Goal: Find contact information: Find contact information

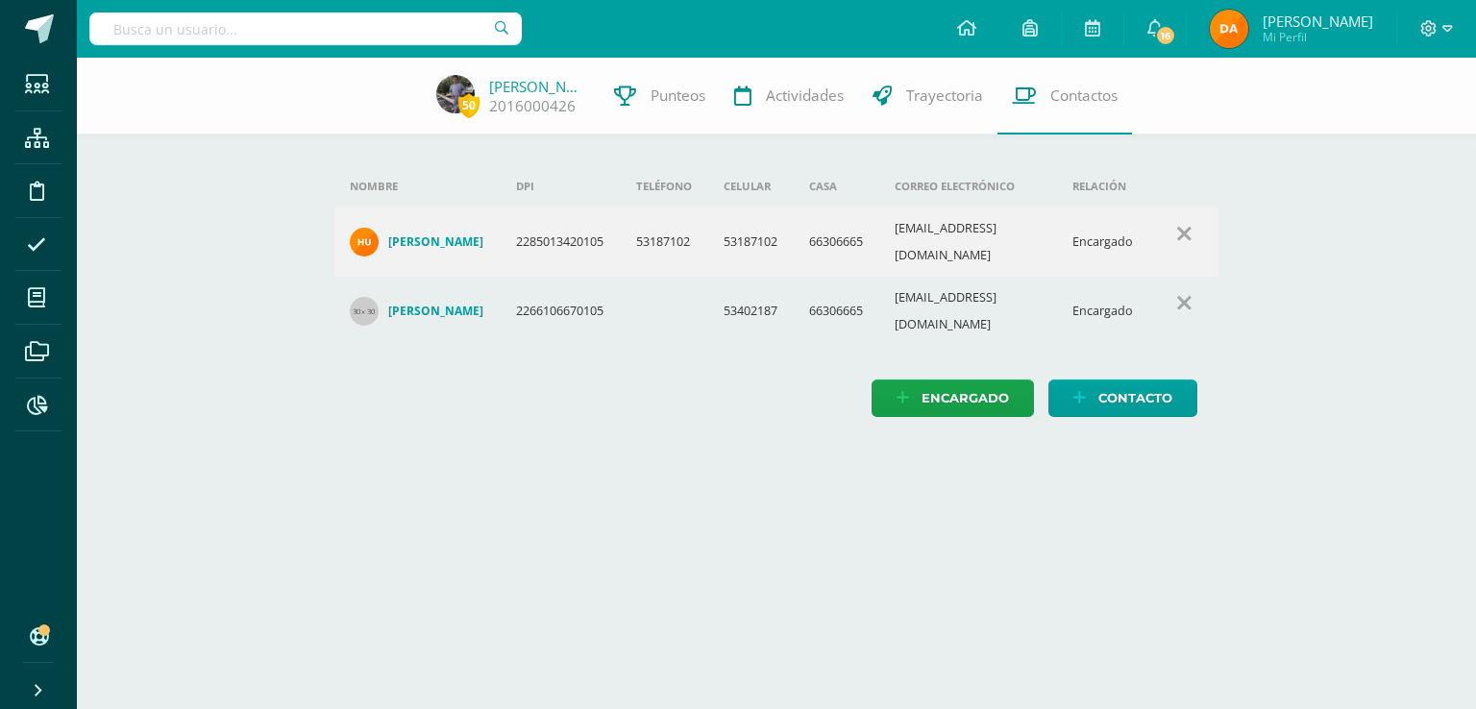
click at [439, 24] on input "text" at bounding box center [305, 28] width 432 height 33
drag, startPoint x: 374, startPoint y: 36, endPoint x: 25, endPoint y: 37, distance: 348.8
click at [25, 37] on body "Estudiantes Estructura Disciplina Asistencia Mis cursos Archivos Reportes Sopor…" at bounding box center [738, 227] width 1476 height 455
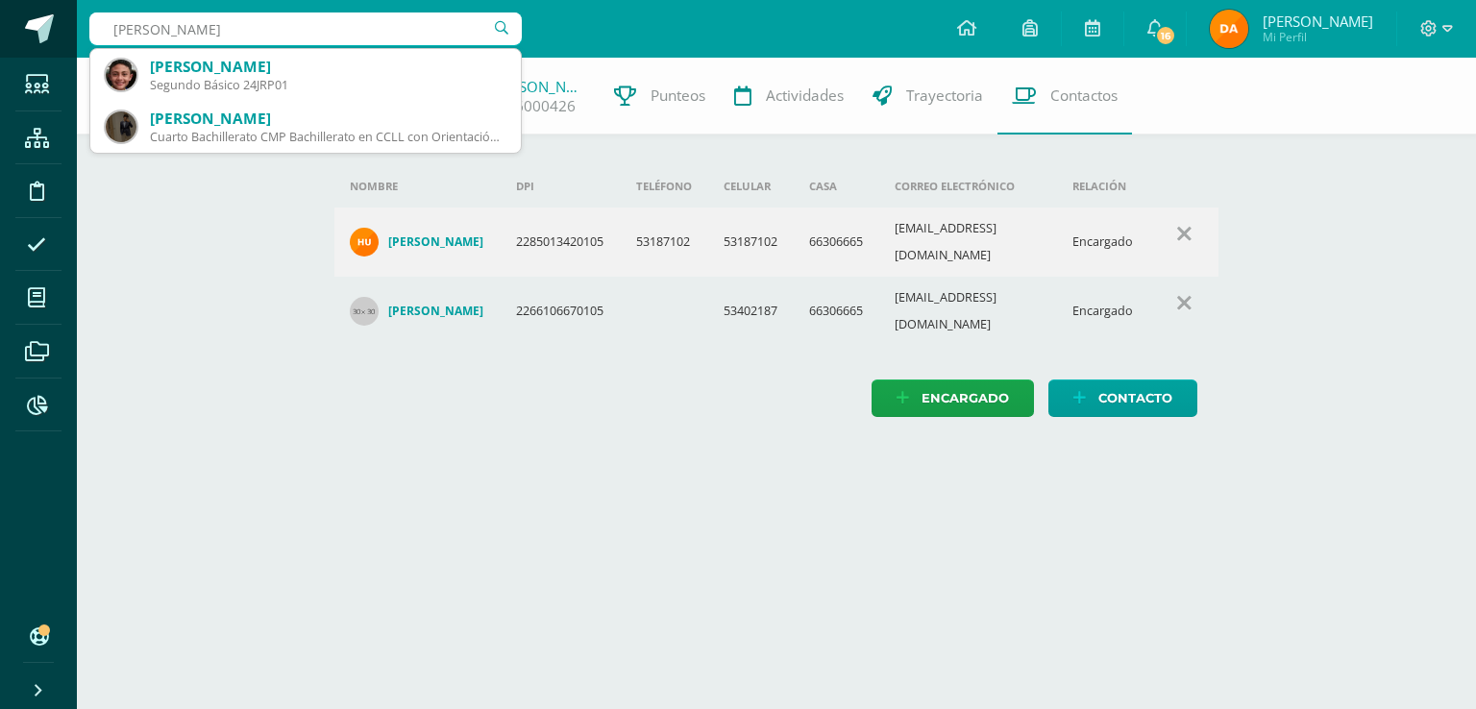
type input "jose rodrigo rivas"
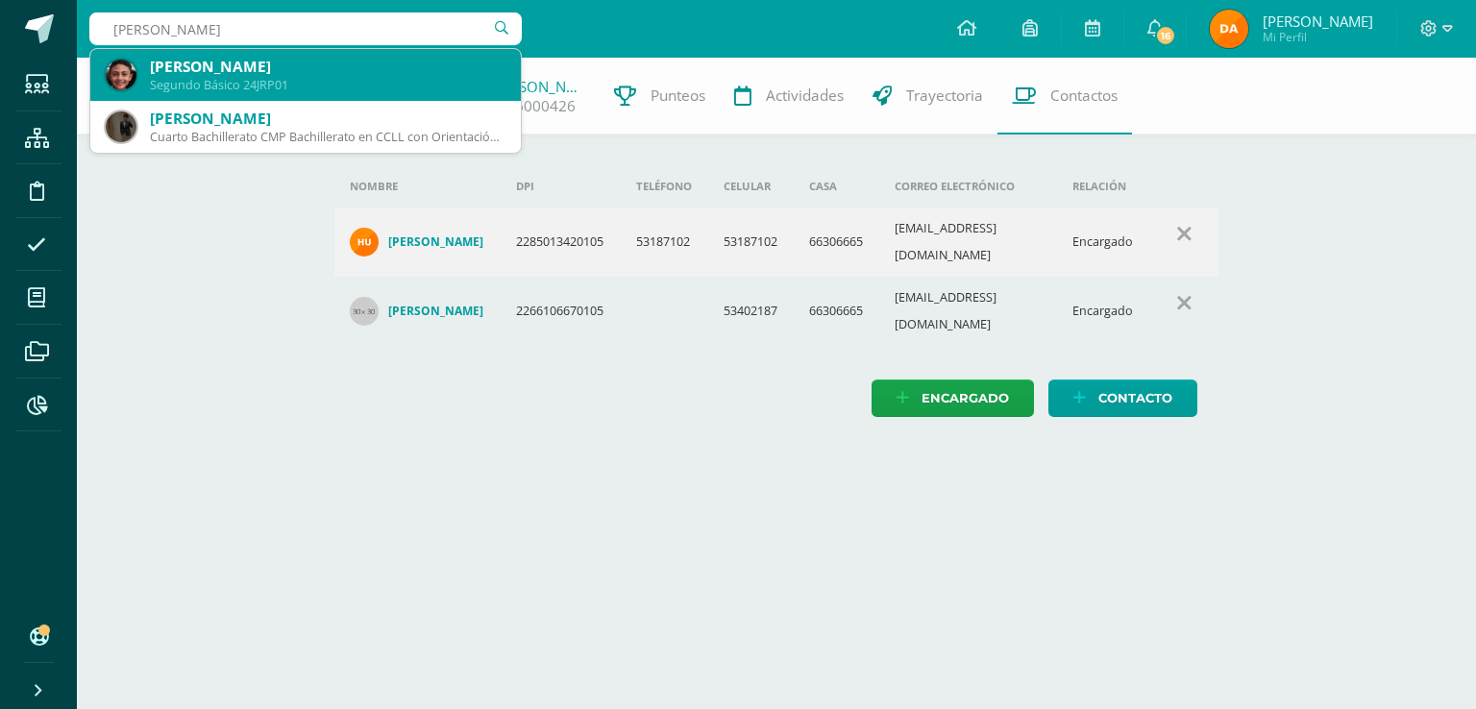
click at [282, 90] on div "Segundo Básico 24JRP01" at bounding box center [328, 85] width 356 height 16
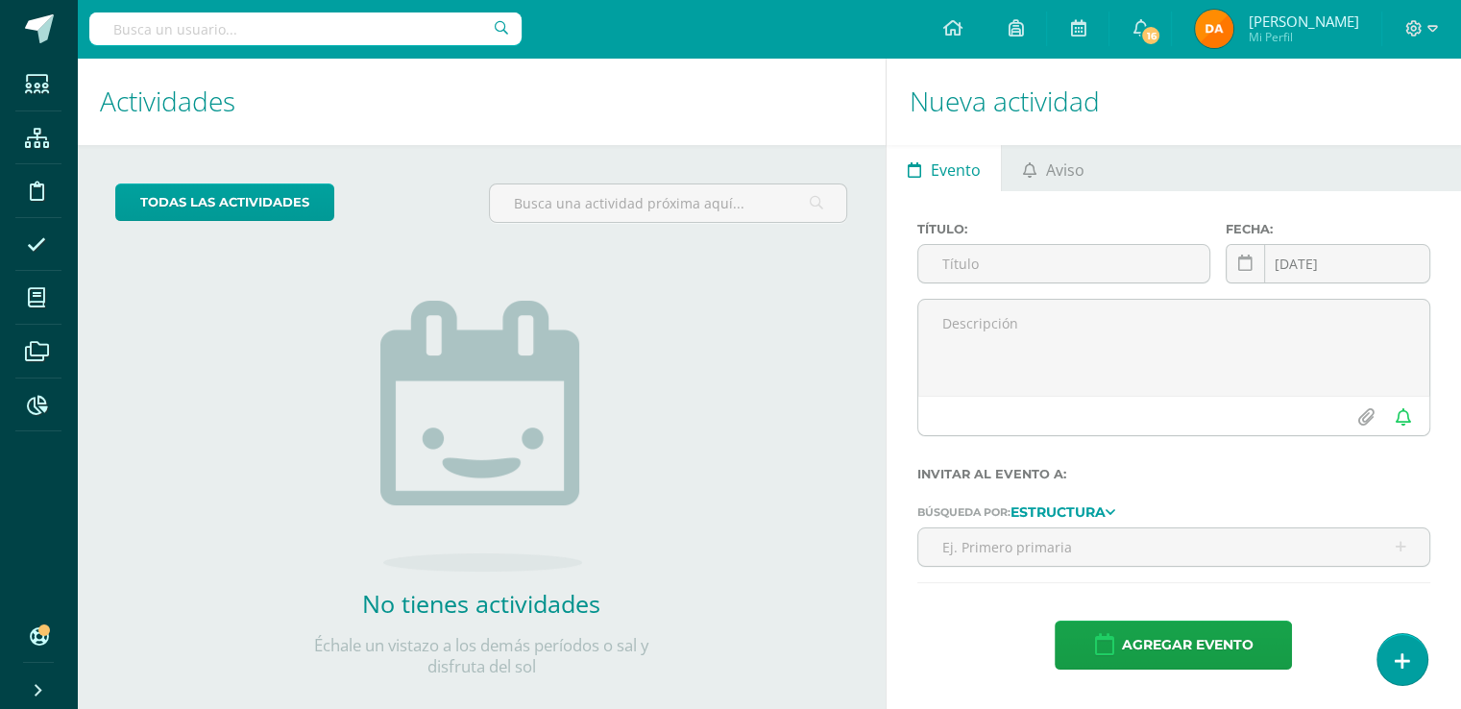
click at [380, 37] on input "text" at bounding box center [305, 28] width 432 height 33
type input "[PERSON_NAME]"
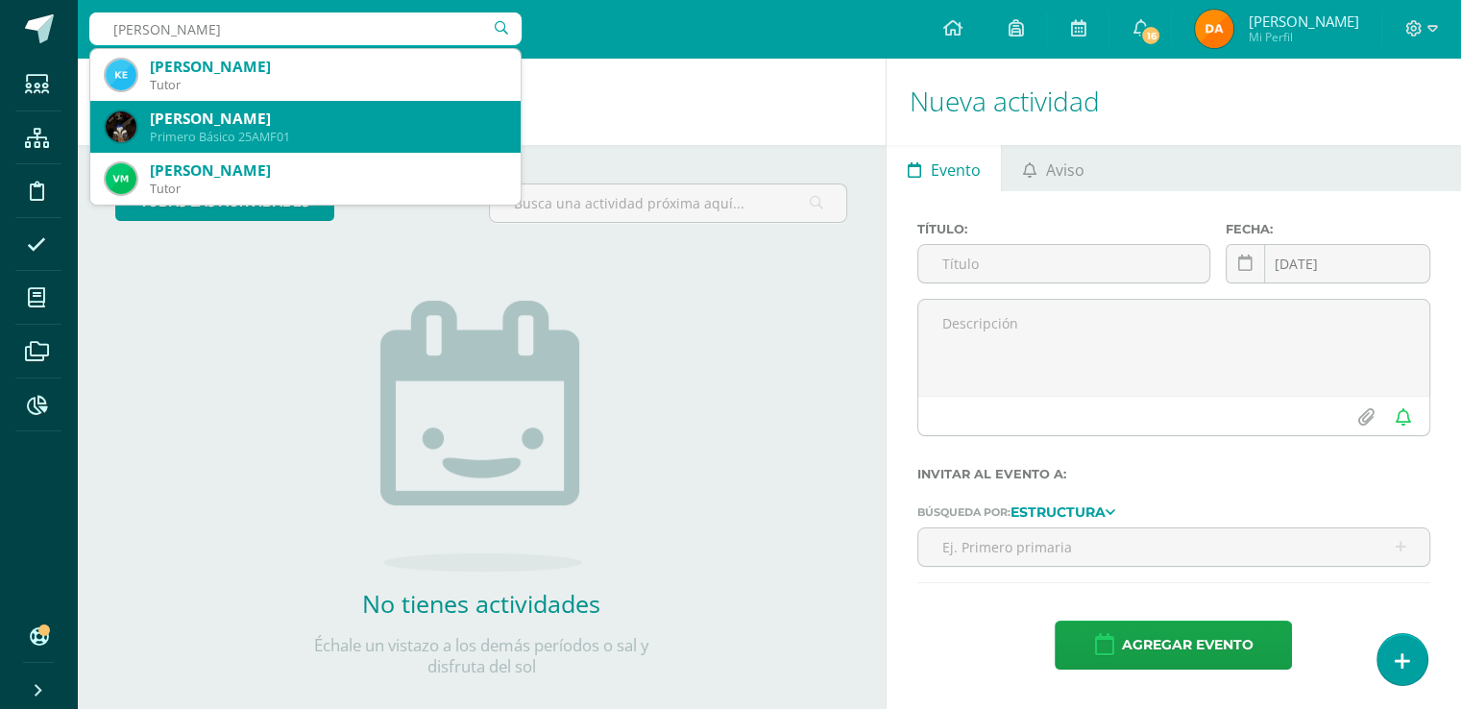
click at [337, 112] on div "Adrián Mejía Flores" at bounding box center [328, 119] width 356 height 20
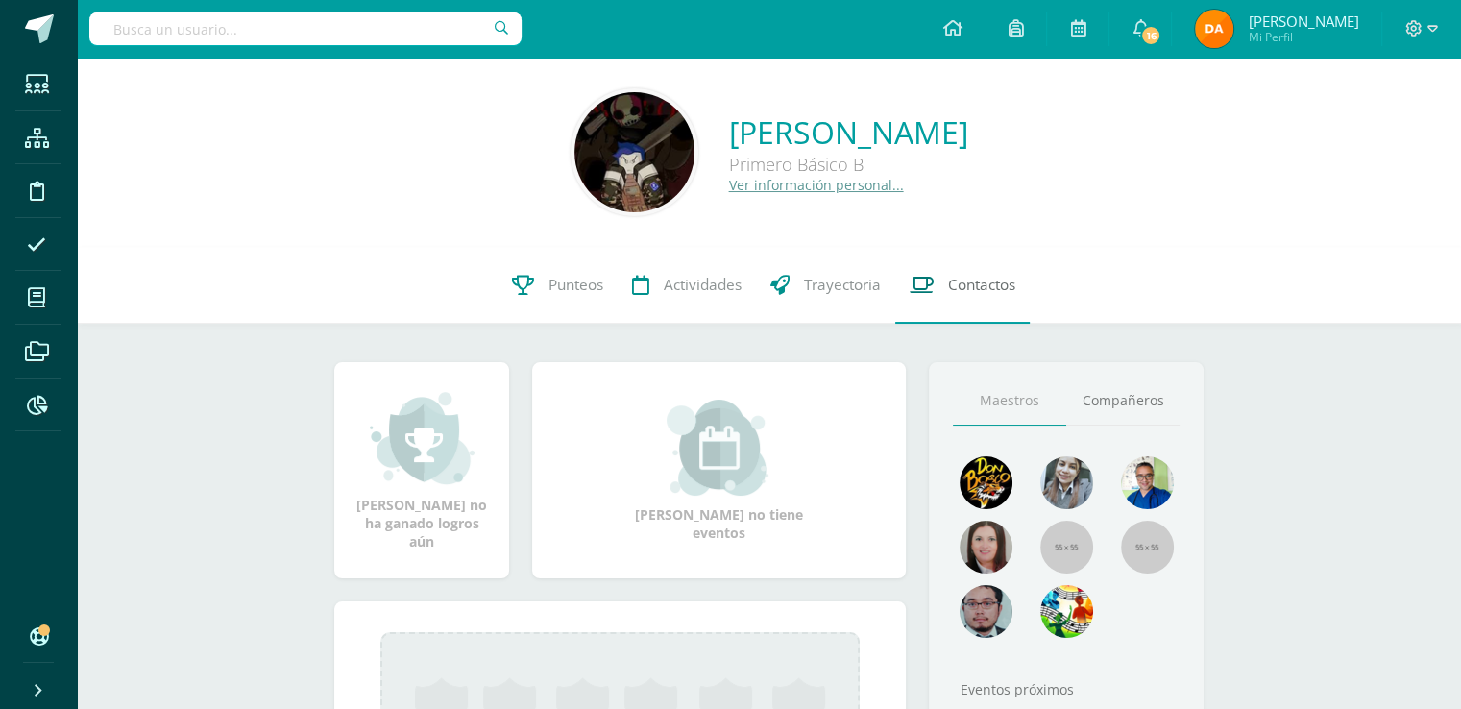
click at [995, 310] on link "Contactos" at bounding box center [963, 285] width 135 height 77
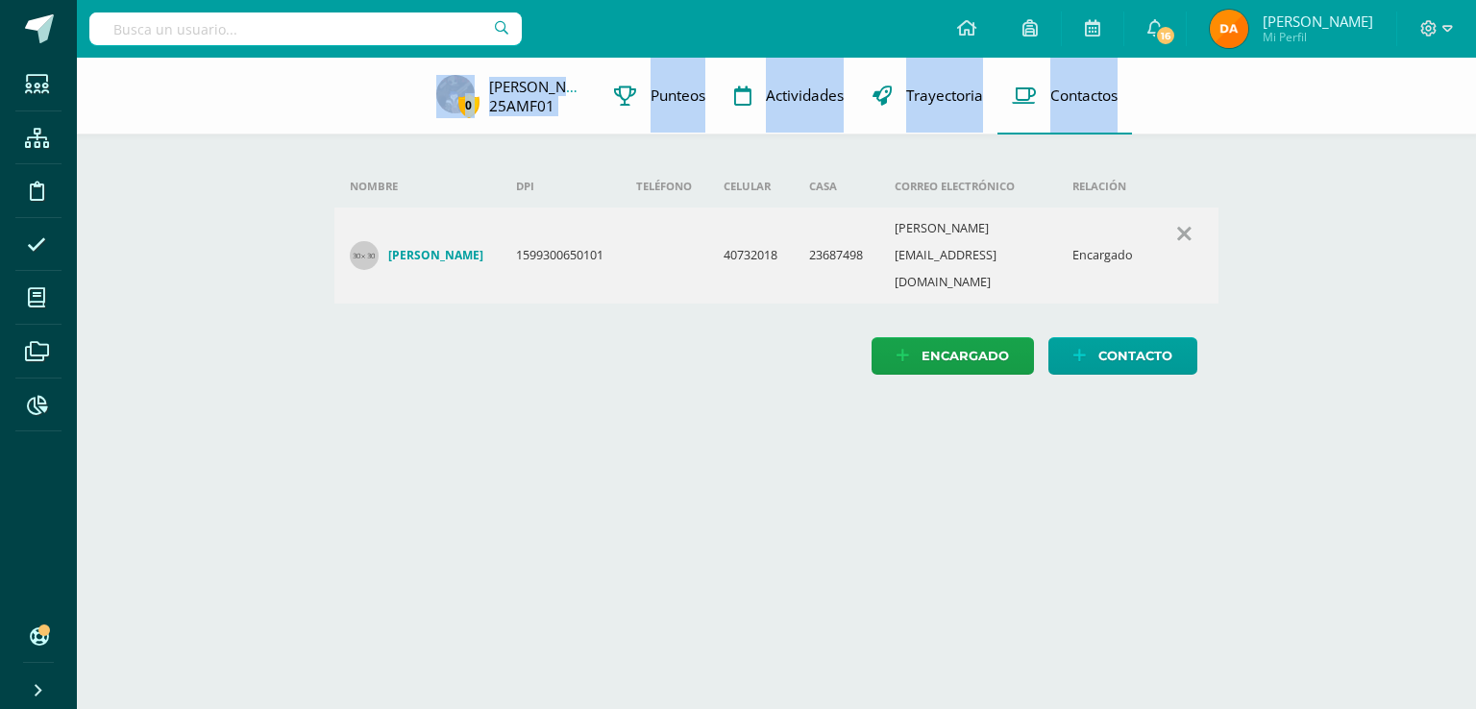
drag, startPoint x: 350, startPoint y: 82, endPoint x: 1226, endPoint y: 233, distance: 889.2
click at [1207, 228] on div "0 Adrián Mejía 25AMF01 Punteos Actividades Trayectoria Contactos Agrega un nuev…" at bounding box center [776, 236] width 1399 height 356
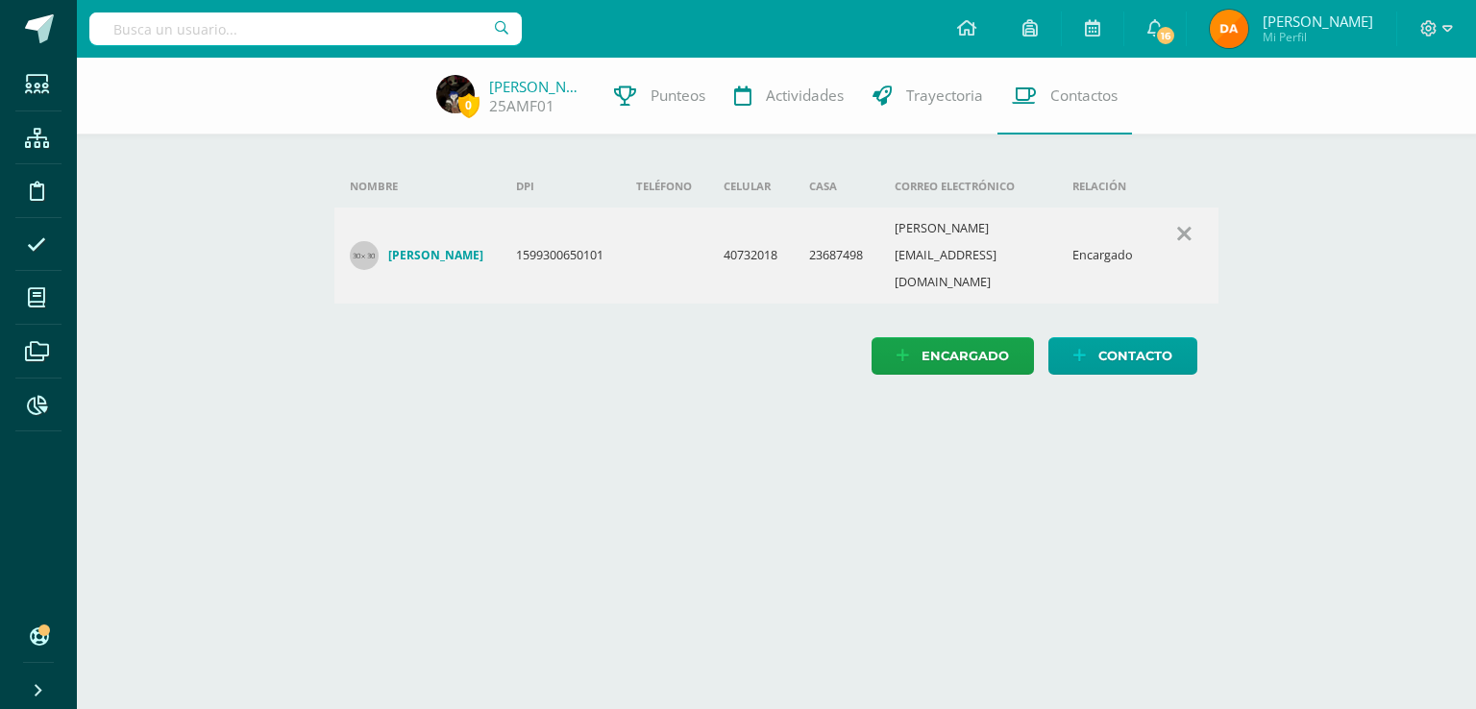
click at [1255, 277] on div "0 Adrián Mejía 25AMF01 Punteos Actividades Trayectoria Contactos Agrega un nuev…" at bounding box center [776, 236] width 1399 height 356
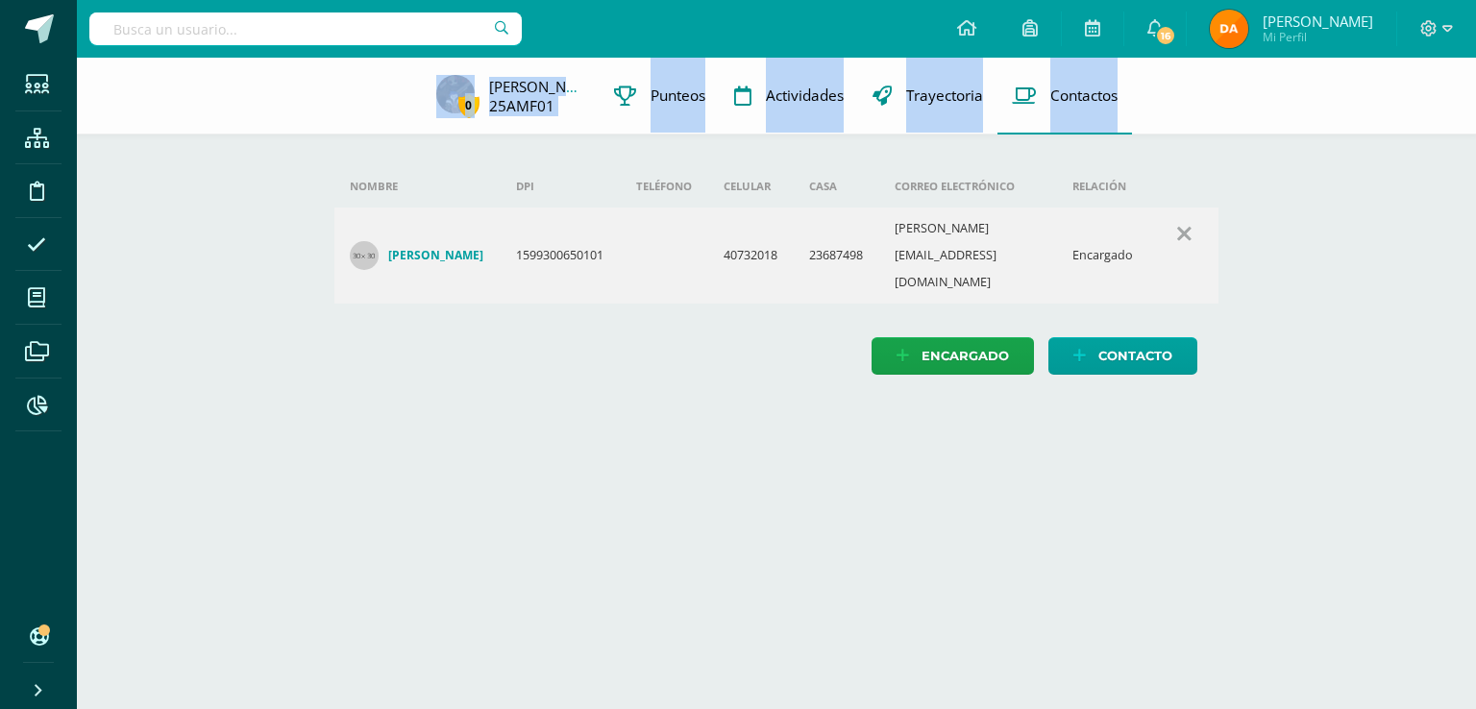
drag, startPoint x: 1157, startPoint y: 257, endPoint x: 411, endPoint y: 82, distance: 765.9
click at [411, 82] on div "0 Adrián Mejía 25AMF01 Punteos Actividades Trayectoria Contactos Agrega un nuev…" at bounding box center [776, 236] width 1399 height 356
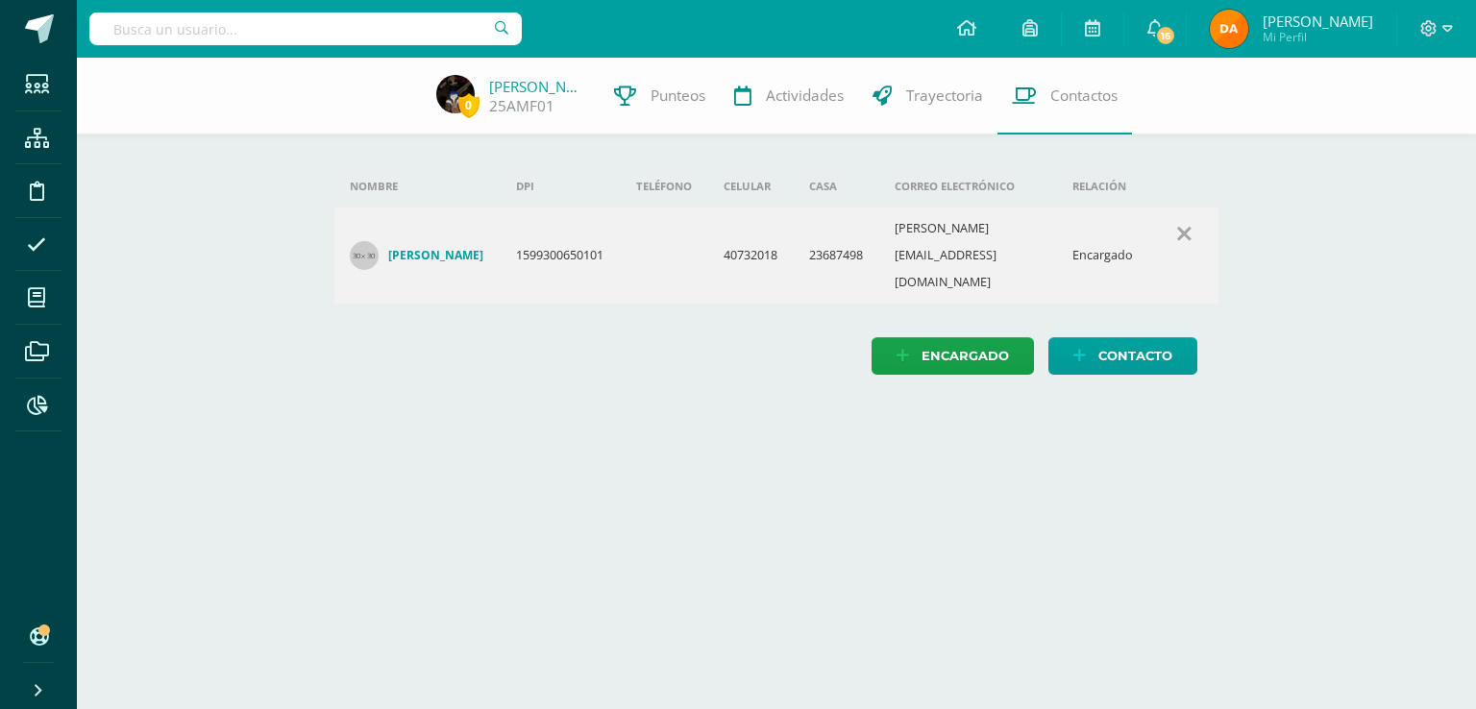
click at [318, 69] on div "0 Adrián Mejía 25AMF01 Punteos Actividades Trayectoria Contactos" at bounding box center [738, 96] width 1476 height 77
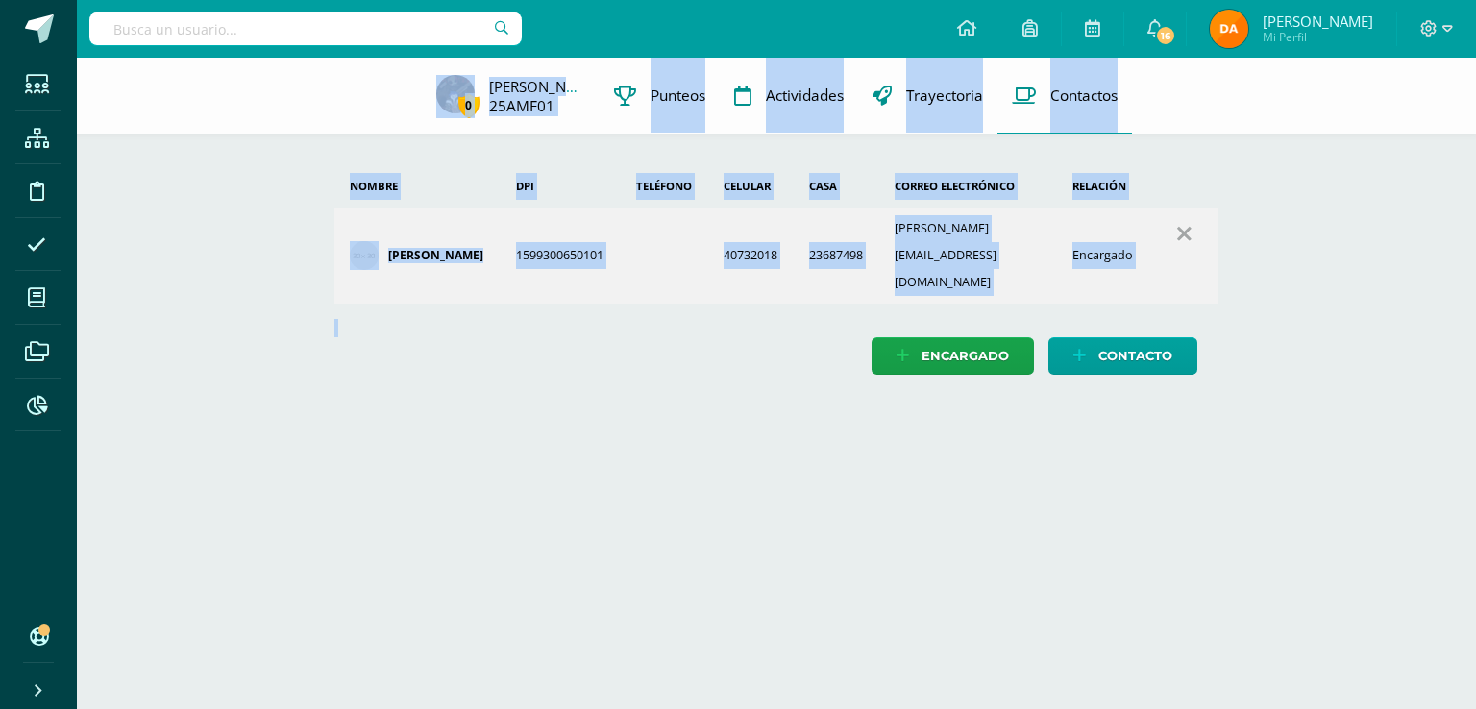
drag, startPoint x: 342, startPoint y: 68, endPoint x: 1210, endPoint y: 354, distance: 913.4
click at [1210, 354] on div "0 Adrián Mejía 25AMF01 Punteos Actividades Trayectoria Contactos Agrega un nuev…" at bounding box center [776, 236] width 1399 height 356
click at [1352, 402] on html "Estudiantes Estructura Disciplina Asistencia Mis cursos Archivos Reportes Sopor…" at bounding box center [738, 206] width 1476 height 413
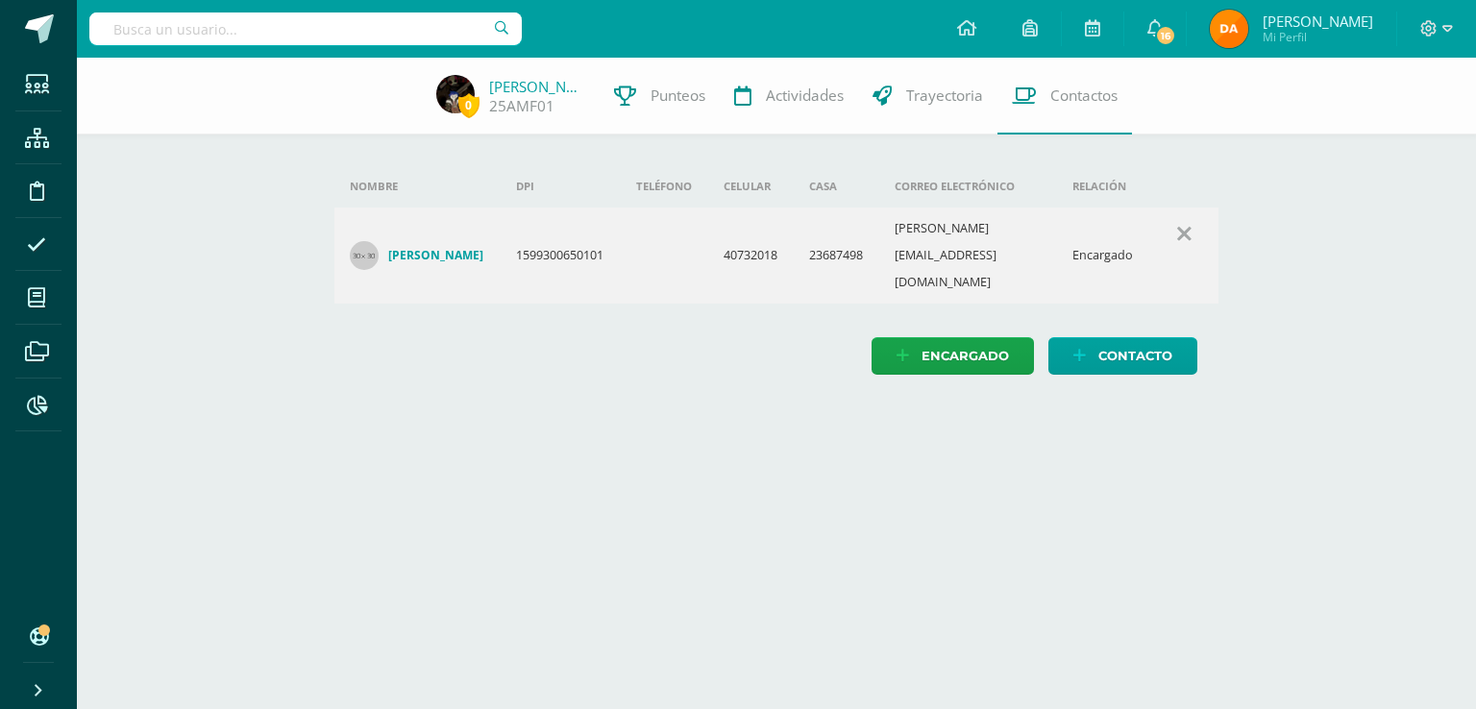
drag, startPoint x: 712, startPoint y: 232, endPoint x: 813, endPoint y: 232, distance: 100.9
click at [779, 232] on tr "Marta Fabiola Flores Mendoza 1599300650101 40732018 23687498 fabiola.flores@cap…" at bounding box center [776, 256] width 885 height 96
click at [811, 337] on div "Encargado Contacto" at bounding box center [776, 355] width 885 height 37
click at [795, 338] on div "Nombre DPI Teléfono Celular Casa Correo electrónico Relación Marta Fabiola Flor…" at bounding box center [777, 236] width 946 height 356
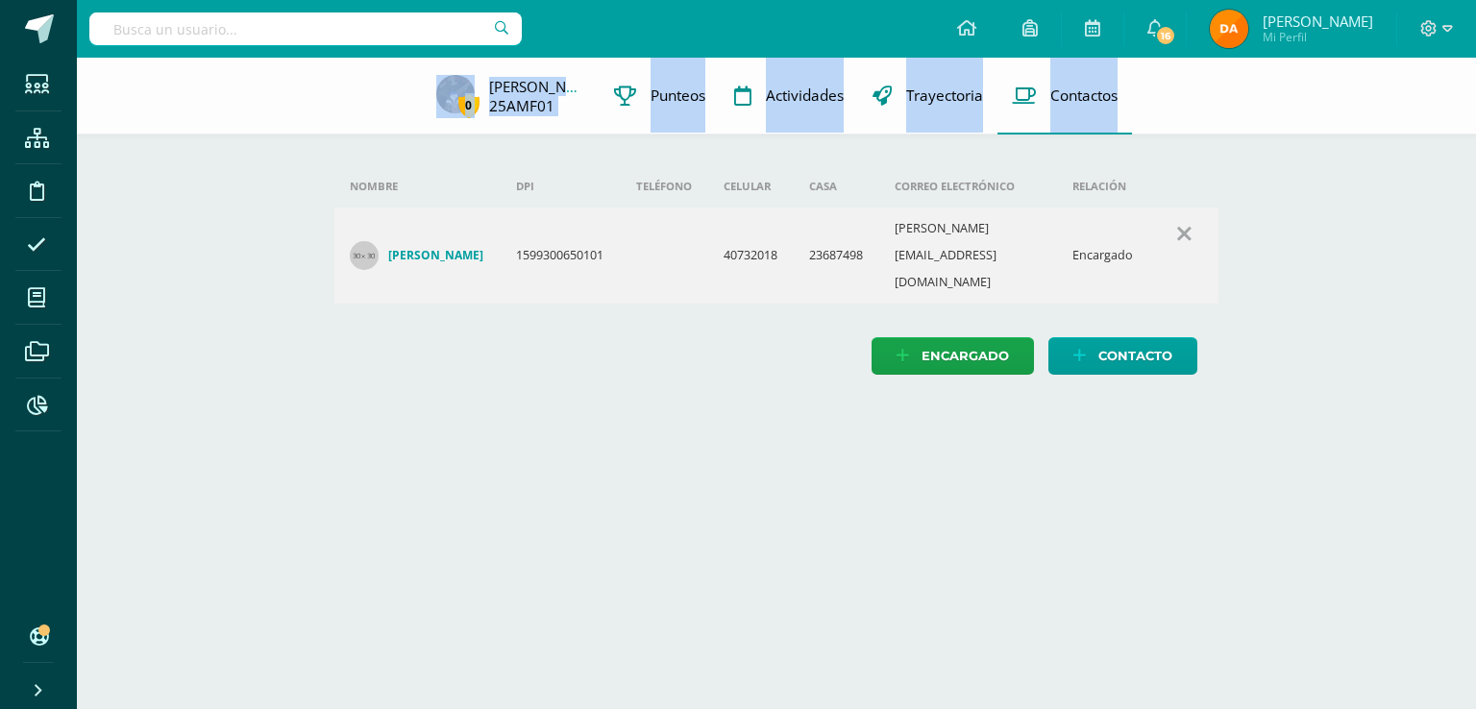
drag, startPoint x: 335, startPoint y: 88, endPoint x: 1234, endPoint y: 259, distance: 914.5
click at [1206, 258] on div "0 Adrián Mejía 25AMF01 Punteos Actividades Trayectoria Contactos Agrega un nuev…" at bounding box center [776, 236] width 1399 height 356
click at [1236, 259] on div "Nombre DPI Teléfono Celular Casa Correo electrónico Relación Marta Fabiola Flor…" at bounding box center [777, 236] width 946 height 356
drag, startPoint x: 1185, startPoint y: 266, endPoint x: 404, endPoint y: 105, distance: 797.7
click at [405, 105] on div "0 Adrián Mejía 25AMF01 Punteos Actividades Trayectoria Contactos Agrega un nuev…" at bounding box center [776, 236] width 1399 height 356
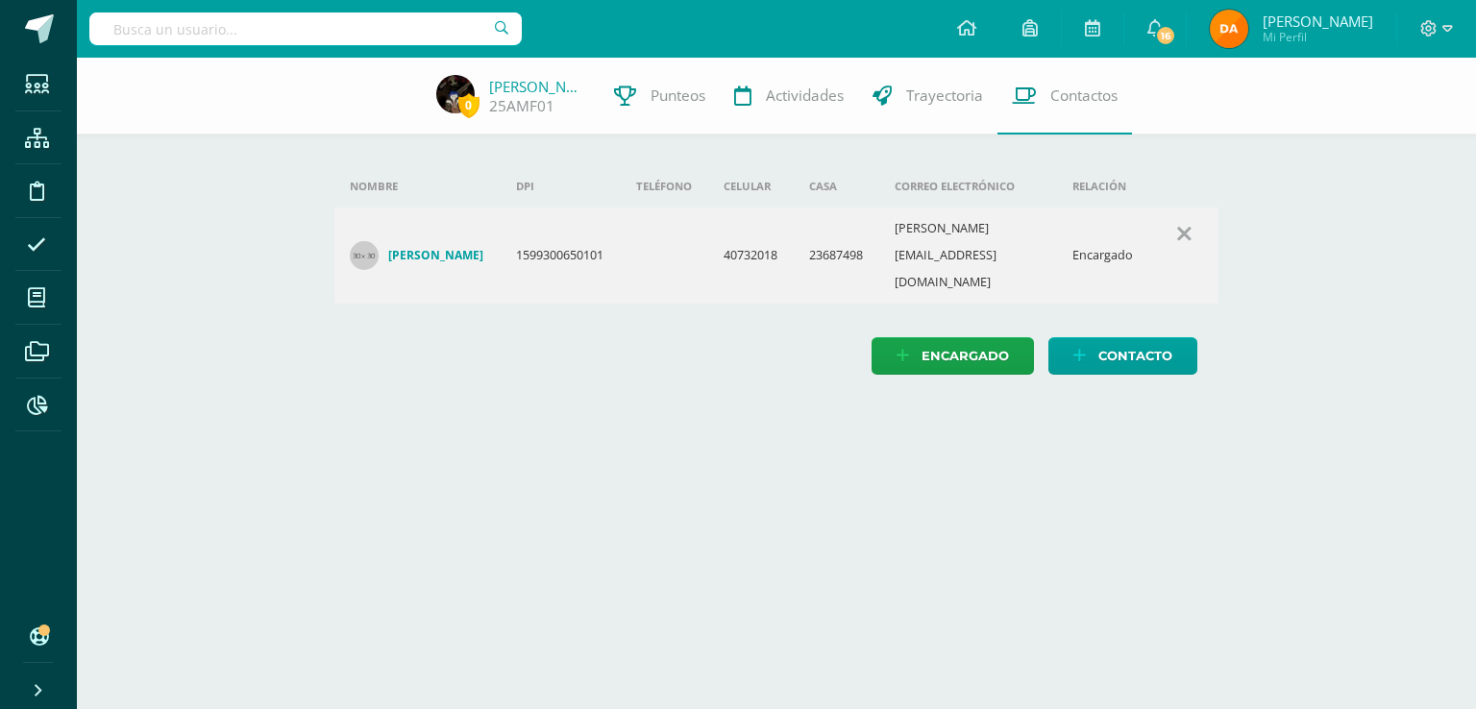
click at [371, 86] on div "0 Adrián Mejía 25AMF01 Punteos Actividades Trayectoria Contactos" at bounding box center [738, 96] width 1476 height 77
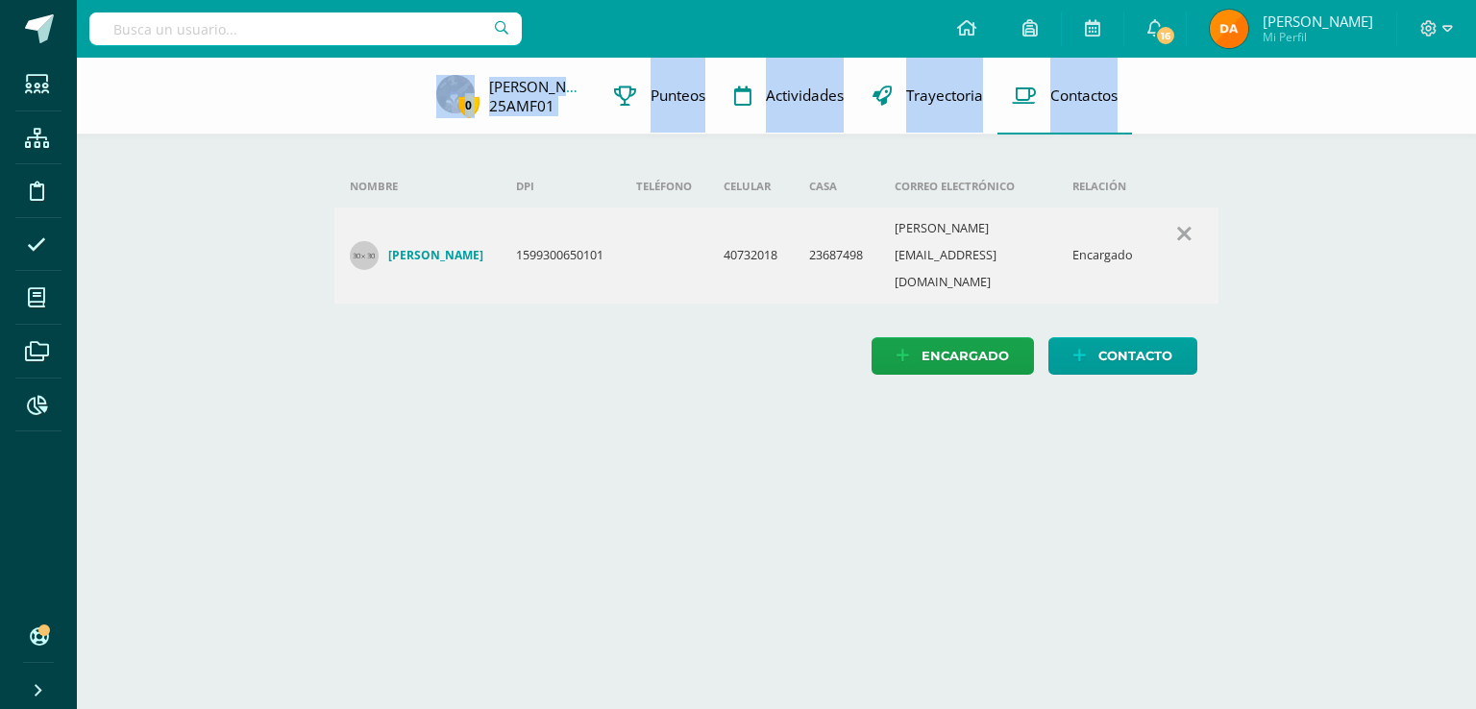
drag, startPoint x: 390, startPoint y: 82, endPoint x: 1198, endPoint y: 239, distance: 823.3
click at [1198, 239] on div "0 Adrián Mejía 25AMF01 Punteos Actividades Trayectoria Contactos Agrega un nuev…" at bounding box center [776, 236] width 1399 height 356
click at [1304, 262] on div "0 Adrián Mejía 25AMF01 Punteos Actividades Trayectoria Contactos Agrega un nuev…" at bounding box center [776, 236] width 1399 height 356
drag, startPoint x: 1276, startPoint y: 289, endPoint x: 382, endPoint y: 86, distance: 916.5
click at [382, 86] on div "0 Adrián Mejía 25AMF01 Punteos Actividades Trayectoria Contactos Agrega un nuev…" at bounding box center [776, 236] width 1399 height 356
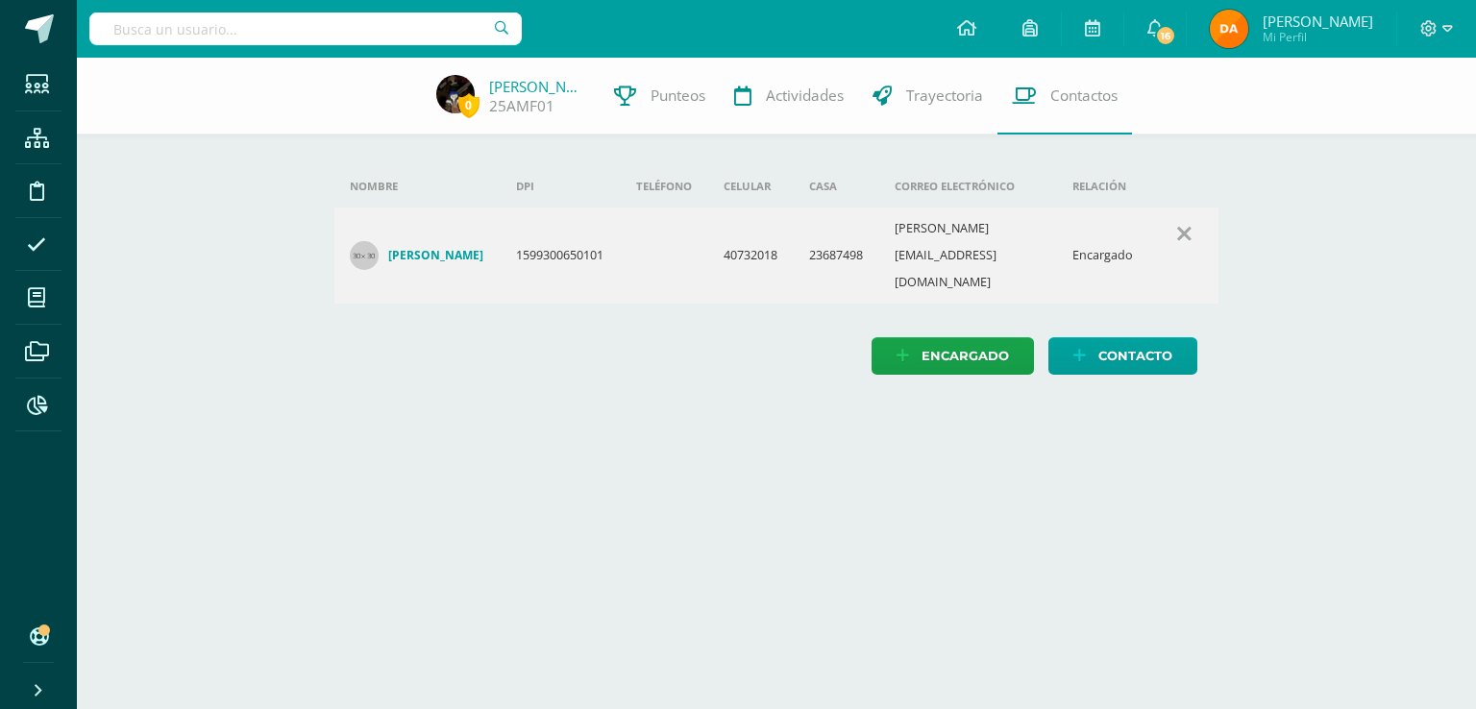
click at [384, 101] on div "0 Adrián Mejía 25AMF01 Punteos Actividades Trayectoria Contactos" at bounding box center [738, 96] width 1476 height 77
drag, startPoint x: 357, startPoint y: 57, endPoint x: 811, endPoint y: 195, distance: 474.2
click at [815, 193] on body "Estudiantes Estructura Disciplina Asistencia Mis cursos Archivos Reportes Sopor…" at bounding box center [738, 206] width 1476 height 413
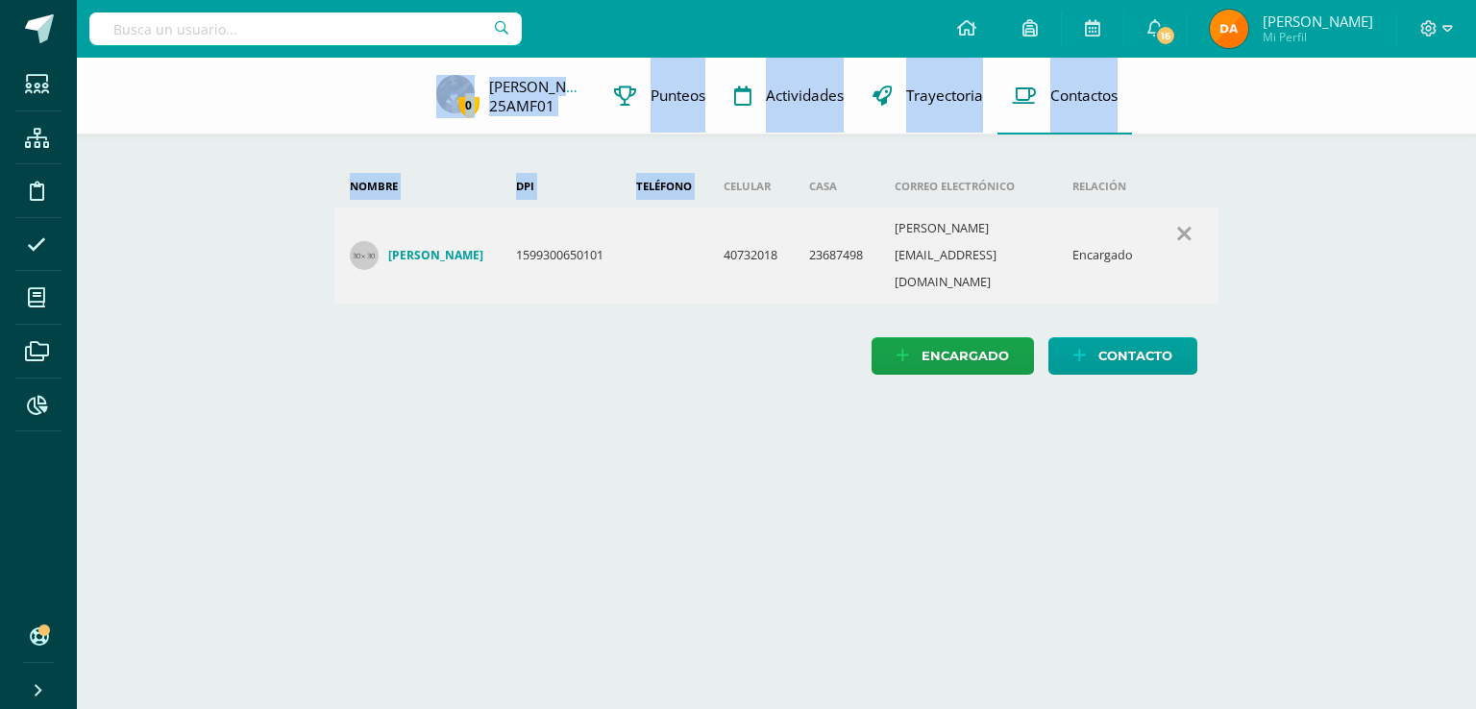
drag, startPoint x: 358, startPoint y: 107, endPoint x: 725, endPoint y: 180, distance: 374.2
click at [725, 180] on div "0 Adrián Mejía 25AMF01 Punteos Actividades Trayectoria Contactos Agrega un nuev…" at bounding box center [776, 236] width 1399 height 356
click at [715, 160] on div "Nombre DPI Teléfono Celular Casa Correo electrónico Relación Marta Fabiola Flor…" at bounding box center [777, 236] width 946 height 356
drag, startPoint x: 1163, startPoint y: 244, endPoint x: 259, endPoint y: 97, distance: 915.1
click at [259, 97] on div "0 Adrián Mejía 25AMF01 Punteos Actividades Trayectoria Contactos Agrega un nuev…" at bounding box center [776, 236] width 1399 height 356
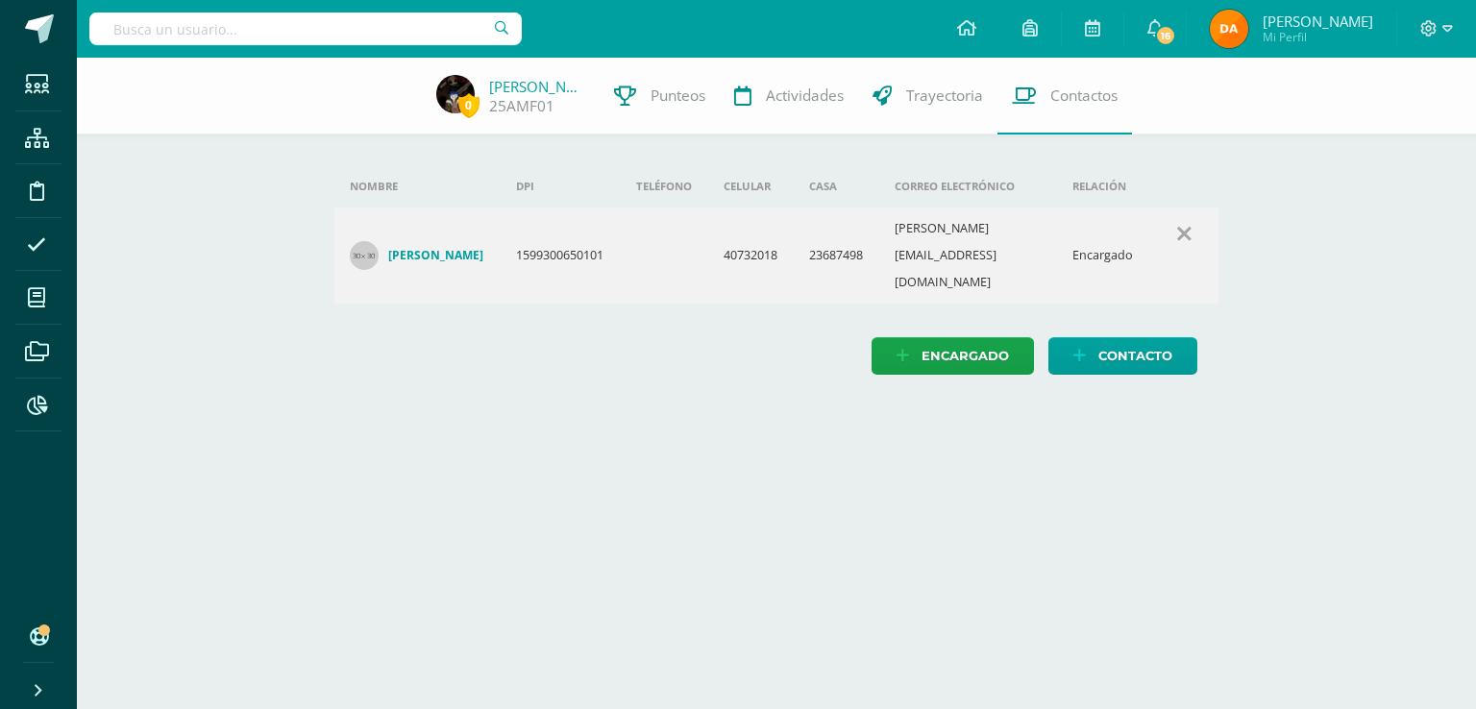
click at [266, 96] on div "0 Adrián Mejía 25AMF01 Punteos Actividades Trayectoria Contactos" at bounding box center [738, 96] width 1476 height 77
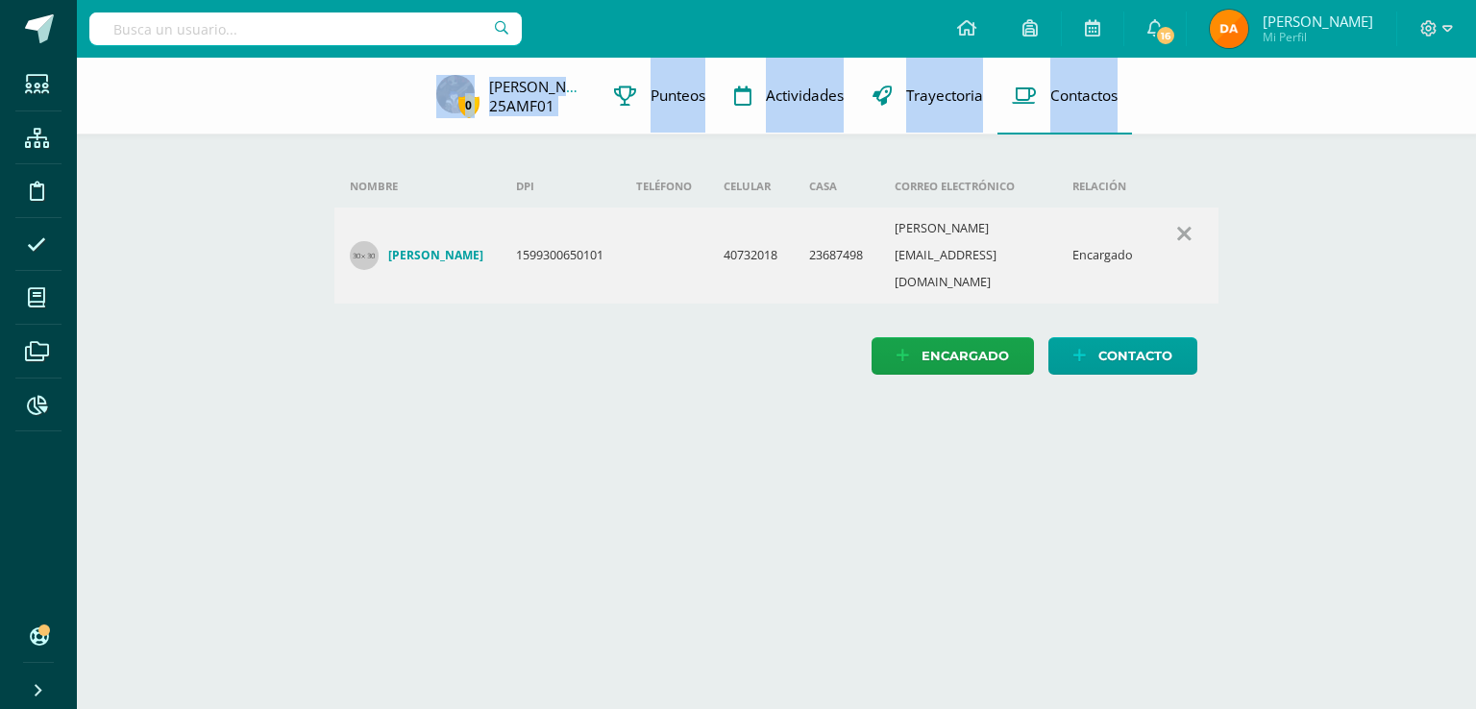
drag, startPoint x: 398, startPoint y: 111, endPoint x: 1181, endPoint y: 267, distance: 798.4
click at [1181, 267] on div "0 Adrián Mejía 25AMF01 Punteos Actividades Trayectoria Contactos Agrega un nuev…" at bounding box center [776, 236] width 1399 height 356
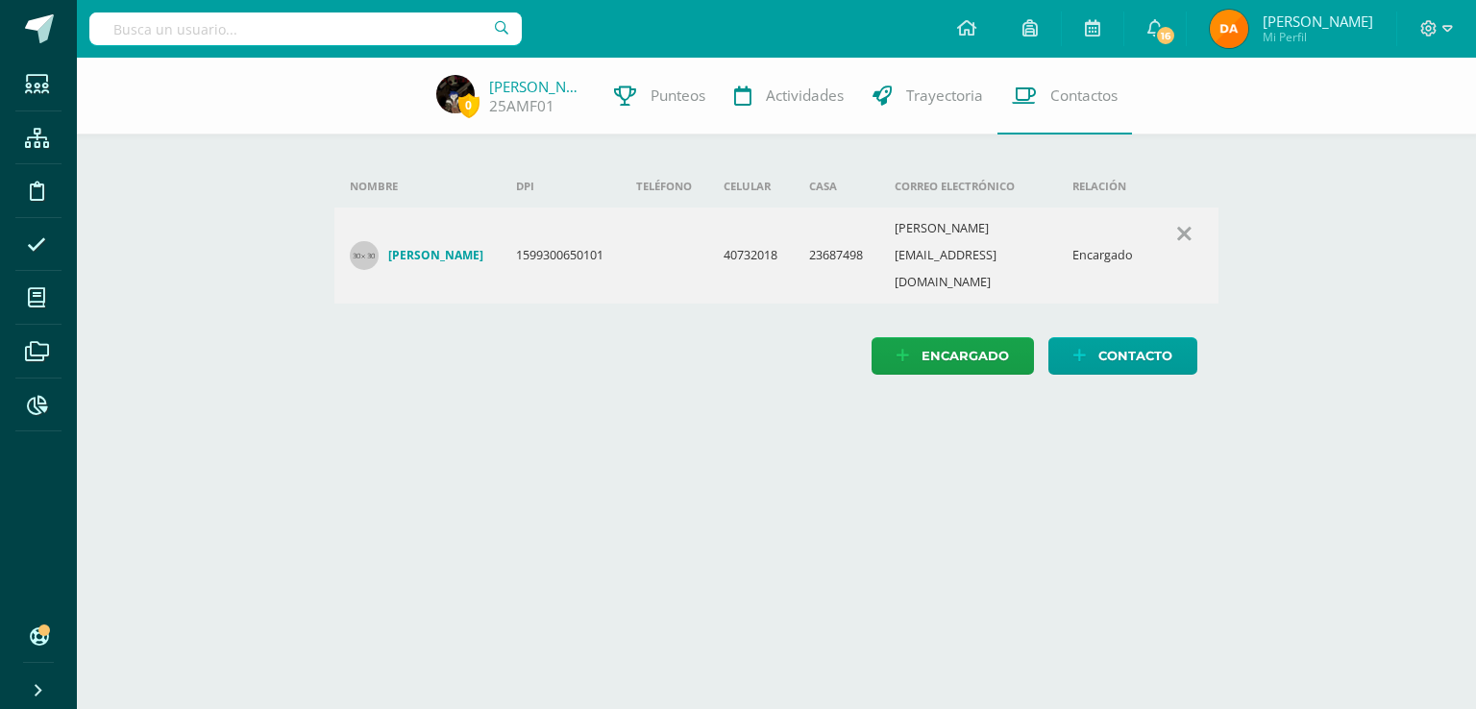
click at [1261, 280] on div "0 Adrián Mejía 25AMF01 Punteos Actividades Trayectoria Contactos Agrega un nuev…" at bounding box center [776, 236] width 1399 height 356
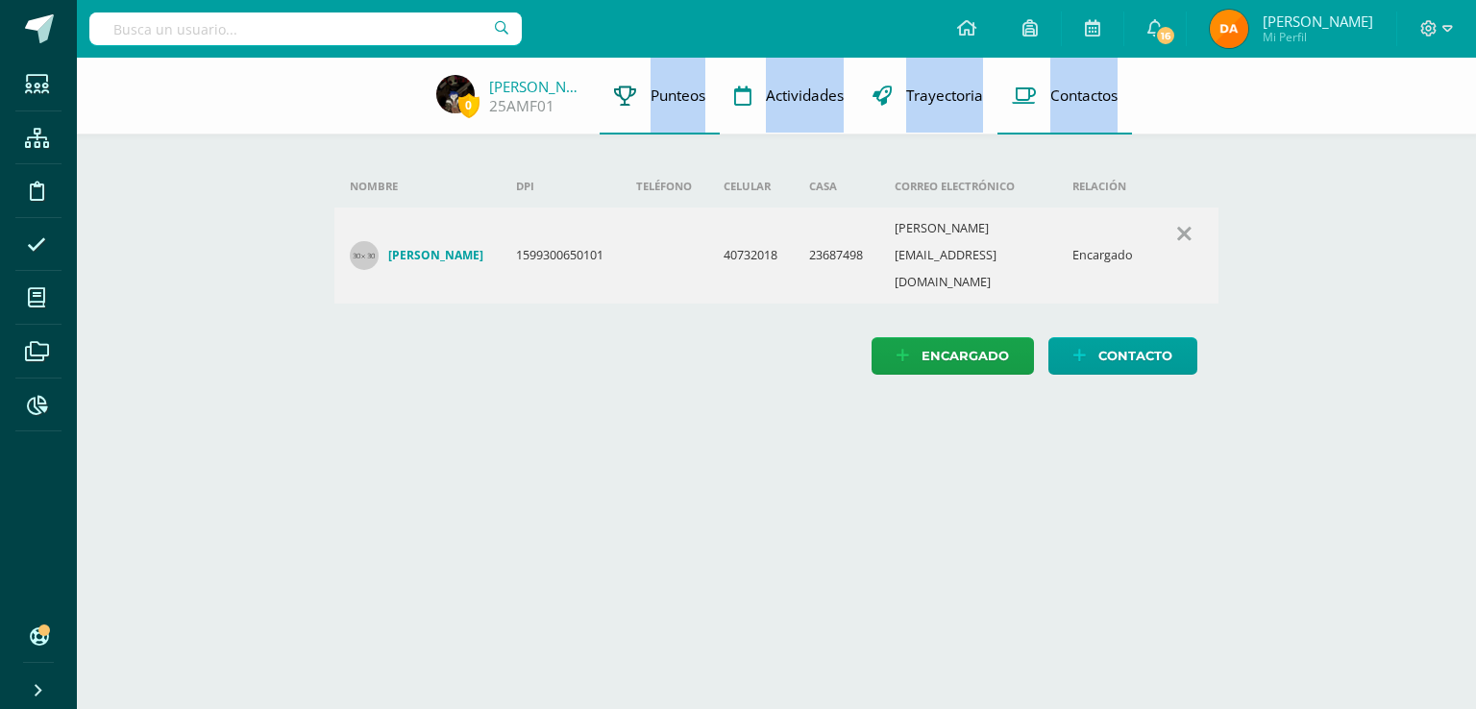
drag, startPoint x: 1180, startPoint y: 258, endPoint x: 614, endPoint y: 134, distance: 579.6
click at [614, 128] on div "0 Adrián Mejía 25AMF01 Punteos Actividades Trayectoria Contactos Agrega un nuev…" at bounding box center [776, 236] width 1399 height 356
click at [559, 167] on th "DPI" at bounding box center [561, 186] width 120 height 42
drag, startPoint x: 356, startPoint y: 70, endPoint x: 738, endPoint y: 160, distance: 392.7
click at [719, 155] on div "0 Adrián Mejía 25AMF01 Punteos Actividades Trayectoria Contactos Agrega un nuev…" at bounding box center [776, 236] width 1399 height 356
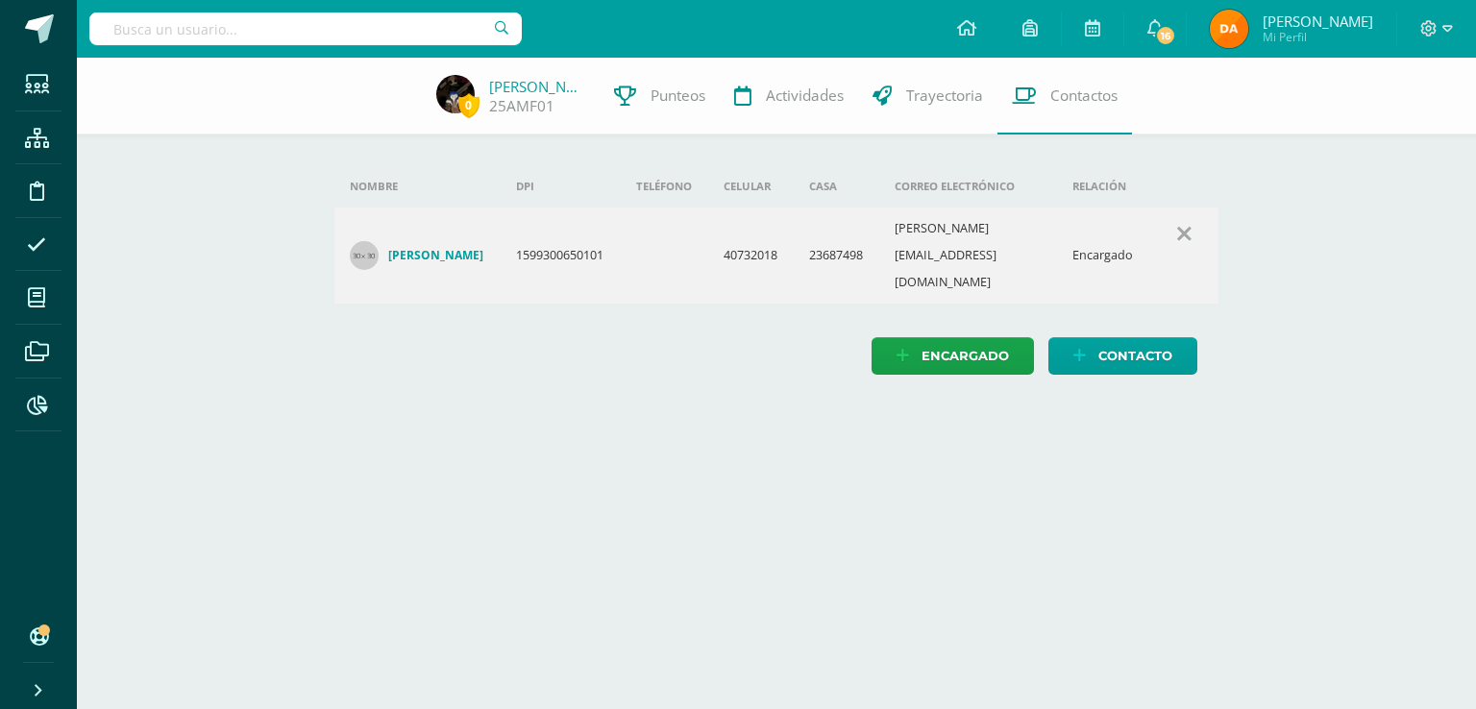
click at [1309, 227] on div "0 Adrián Mejía 25AMF01 Punteos Actividades Trayectoria Contactos Agrega un nuev…" at bounding box center [776, 236] width 1399 height 356
click at [358, 51] on div at bounding box center [305, 29] width 432 height 58
click at [350, 16] on input "text" at bounding box center [305, 28] width 432 height 33
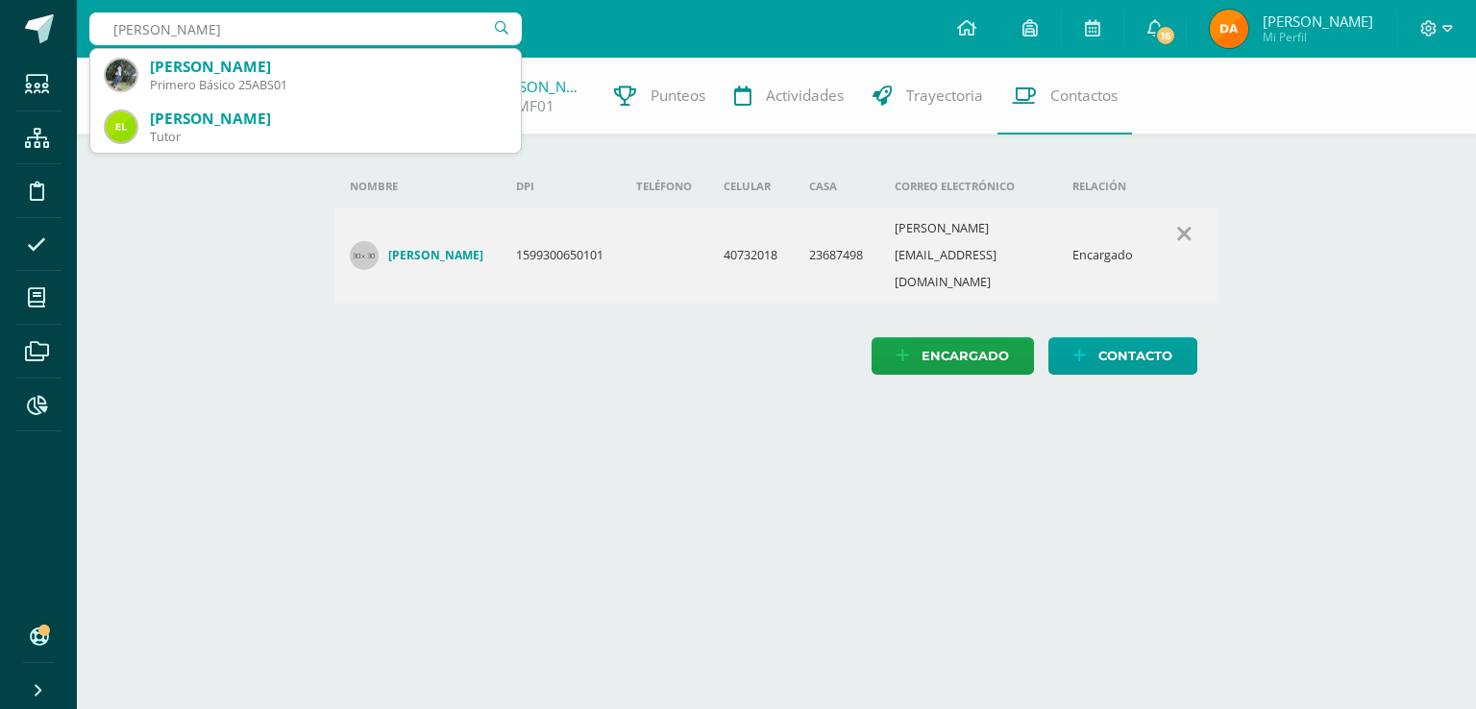
type input "ana burgos"
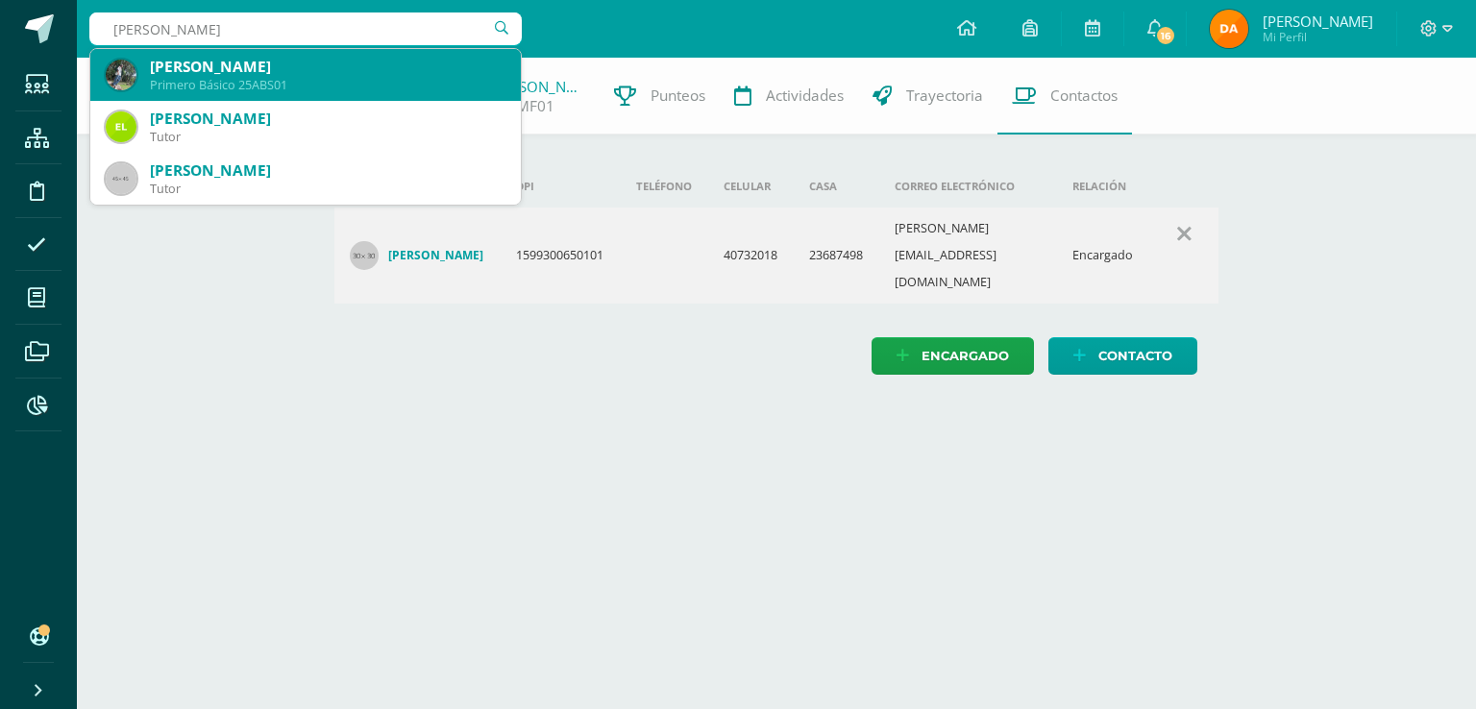
click at [357, 73] on div "Ana Haydeé Burgos Sandoval" at bounding box center [328, 67] width 356 height 20
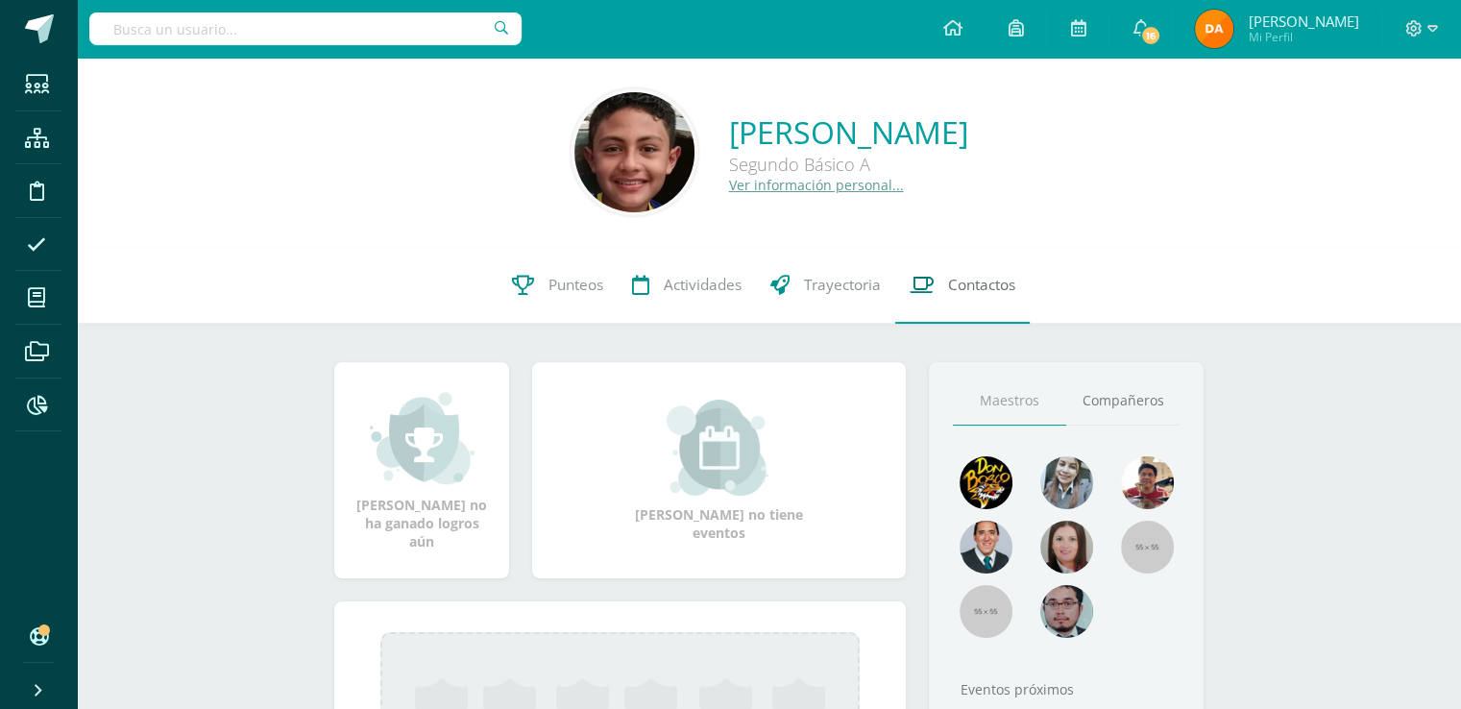
click at [984, 298] on link "Contactos" at bounding box center [963, 285] width 135 height 77
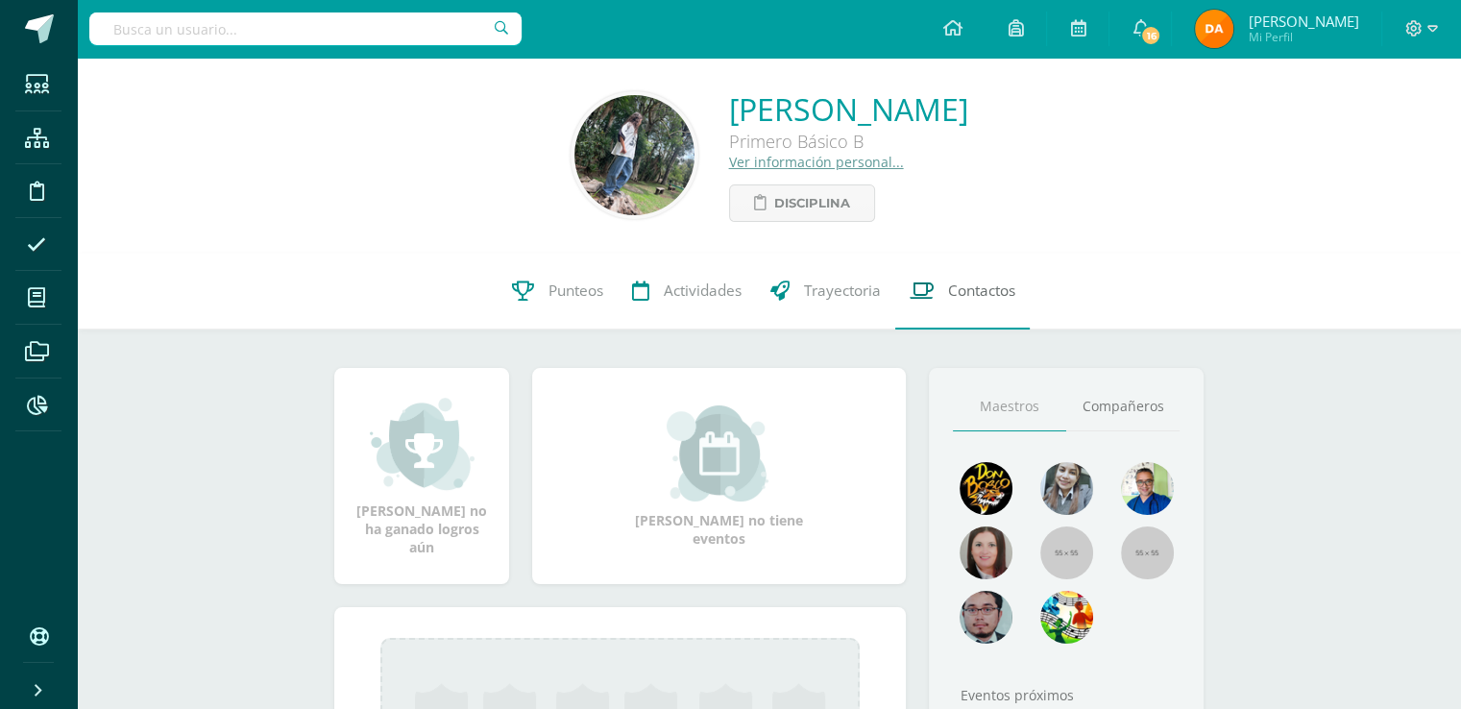
click at [949, 281] on link "Contactos" at bounding box center [963, 291] width 135 height 77
